Goal: Check status: Check status

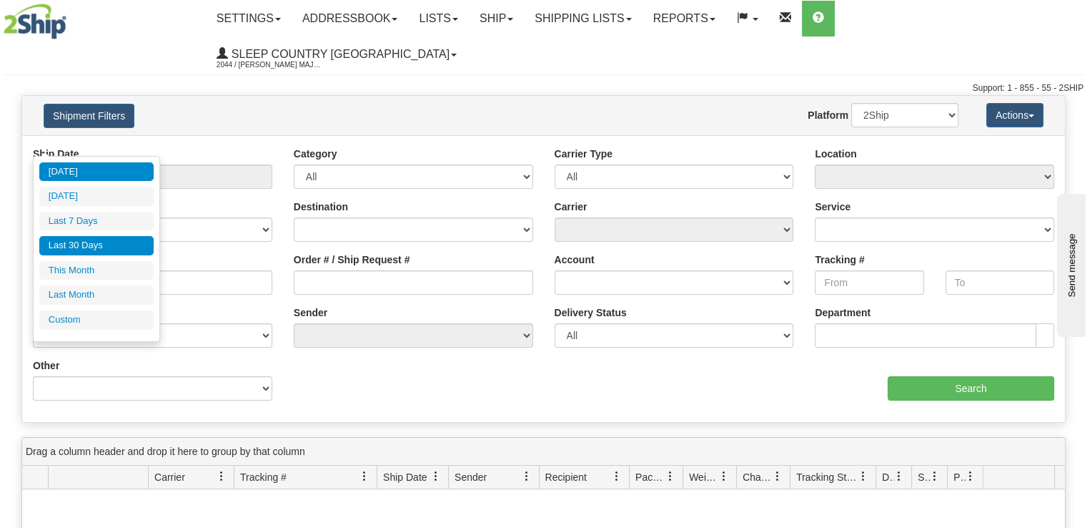
click at [121, 247] on li "Last 30 Days" at bounding box center [96, 245] width 114 height 19
type input "From [DATE] To [DATE]"
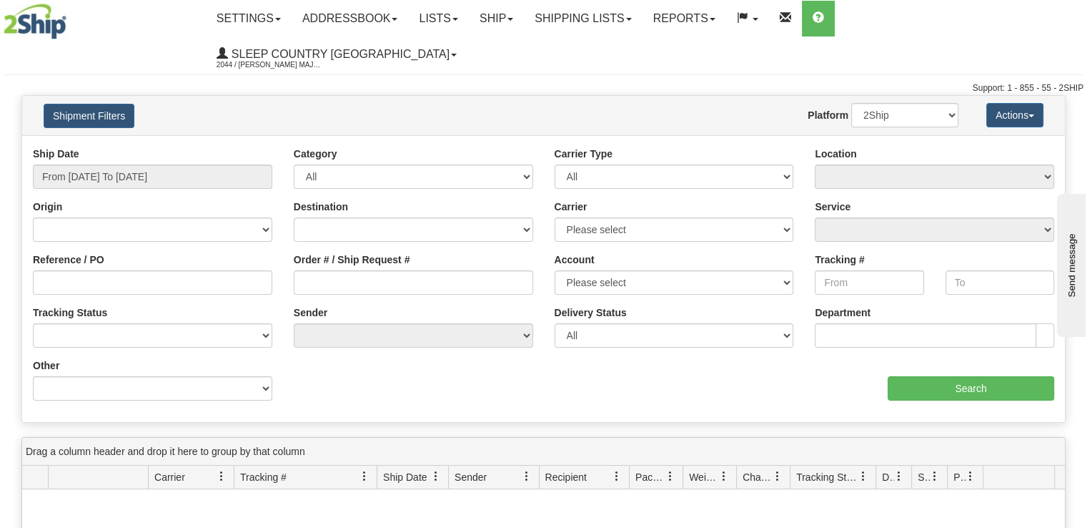
click at [343, 252] on div "Order # / Ship Request #" at bounding box center [414, 273] width 240 height 42
click at [338, 270] on input "Order # / Ship Request #" at bounding box center [414, 282] width 240 height 24
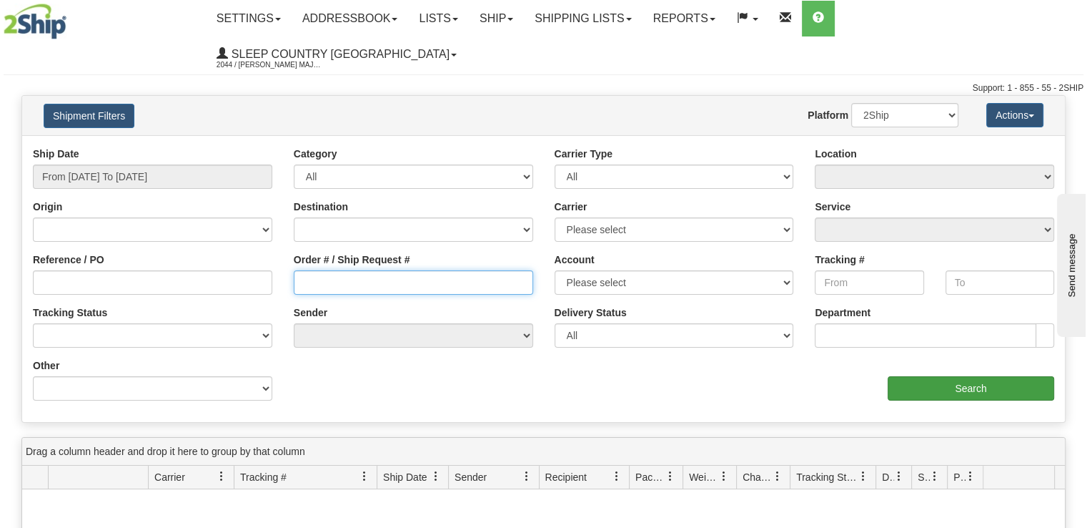
paste input "9002I153643"
type input "9002I153643"
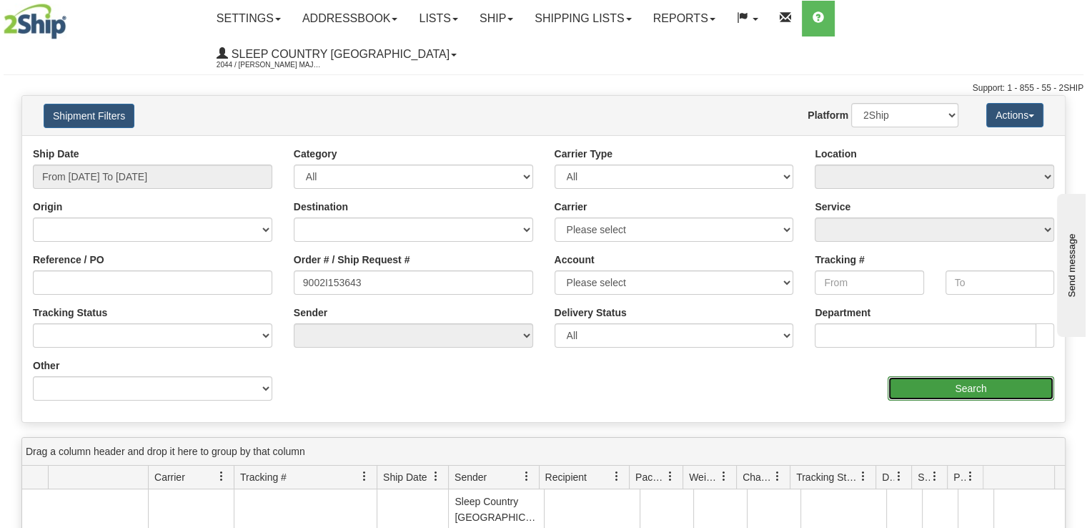
click at [1021, 376] on input "Search" at bounding box center [971, 388] width 167 height 24
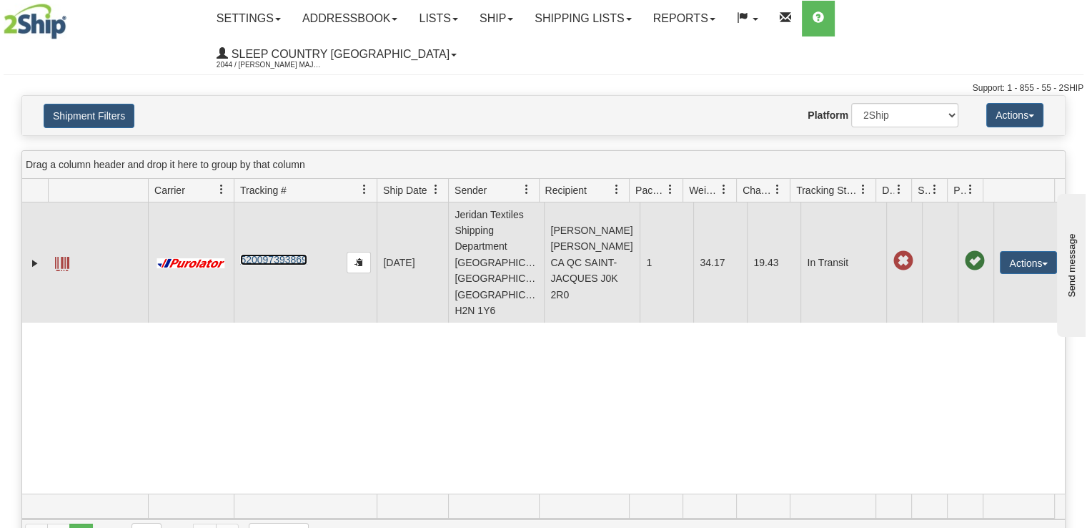
click at [289, 254] on link "520097393869" at bounding box center [273, 259] width 66 height 11
